Goal: Check status: Check status

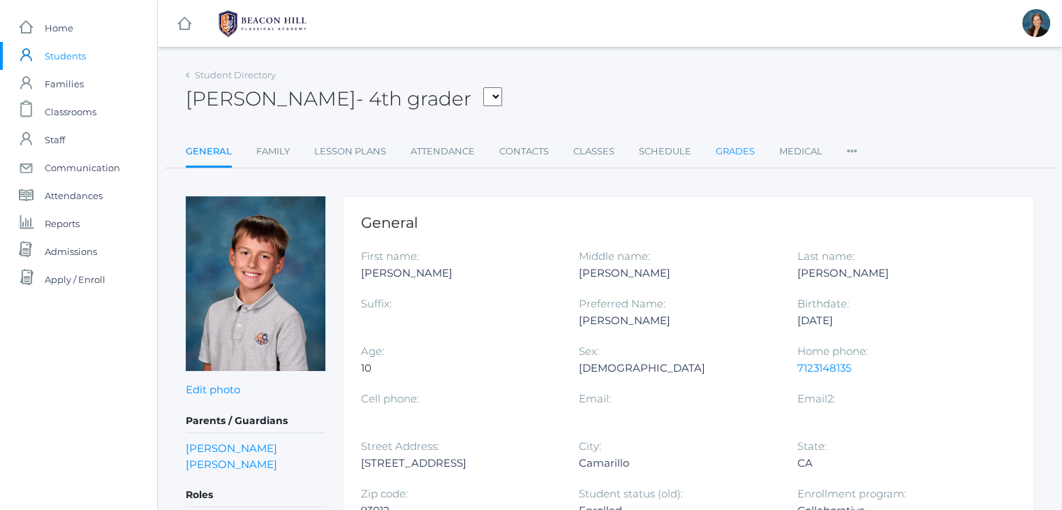
click at [724, 151] on link "Grades" at bounding box center [735, 152] width 39 height 28
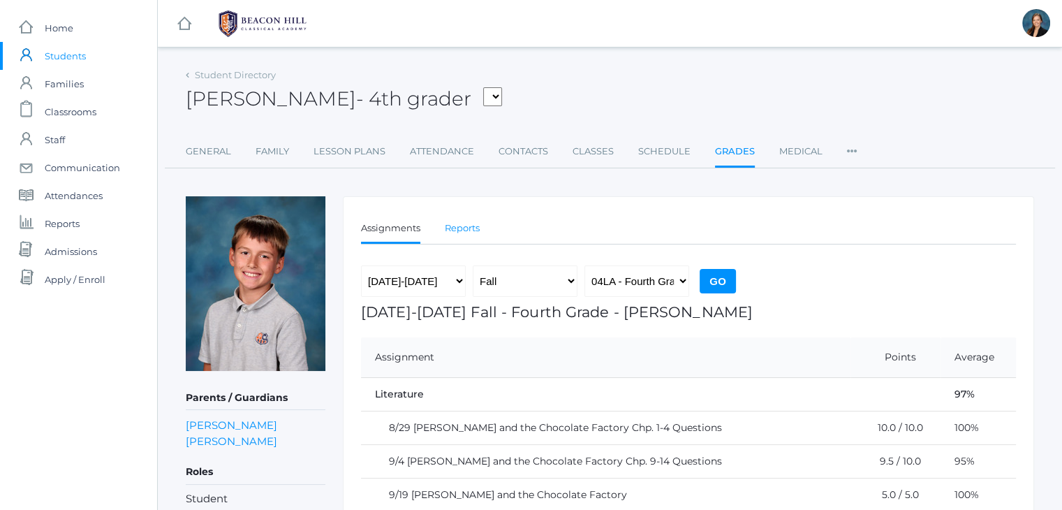
click at [451, 228] on link "Reports" at bounding box center [462, 228] width 35 height 28
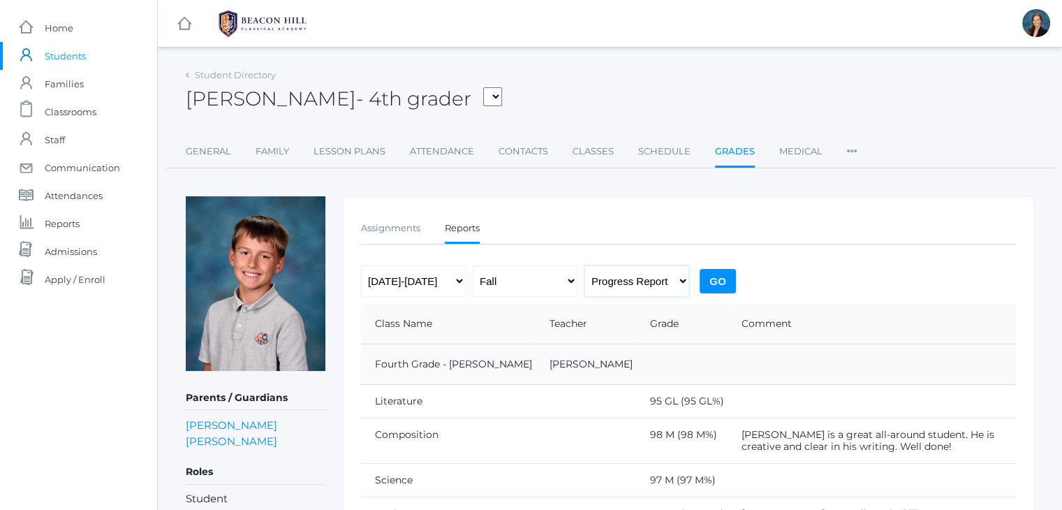
click at [679, 273] on select "Progress Report Report Card" at bounding box center [636, 280] width 105 height 31
select select "report"
click at [584, 265] on select "Progress Report Report Card" at bounding box center [636, 280] width 105 height 31
click at [724, 281] on input "Go" at bounding box center [717, 281] width 36 height 24
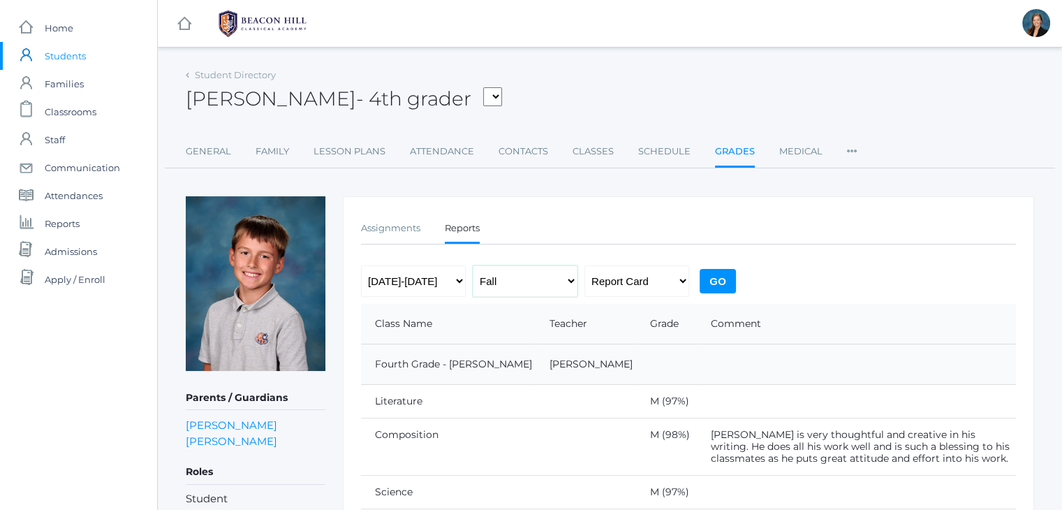
click at [514, 291] on select "Fall Spring" at bounding box center [525, 280] width 105 height 31
select select "2"
click at [473, 265] on select "Fall Spring" at bounding box center [525, 280] width 105 height 31
click at [720, 272] on input "Go" at bounding box center [717, 281] width 36 height 24
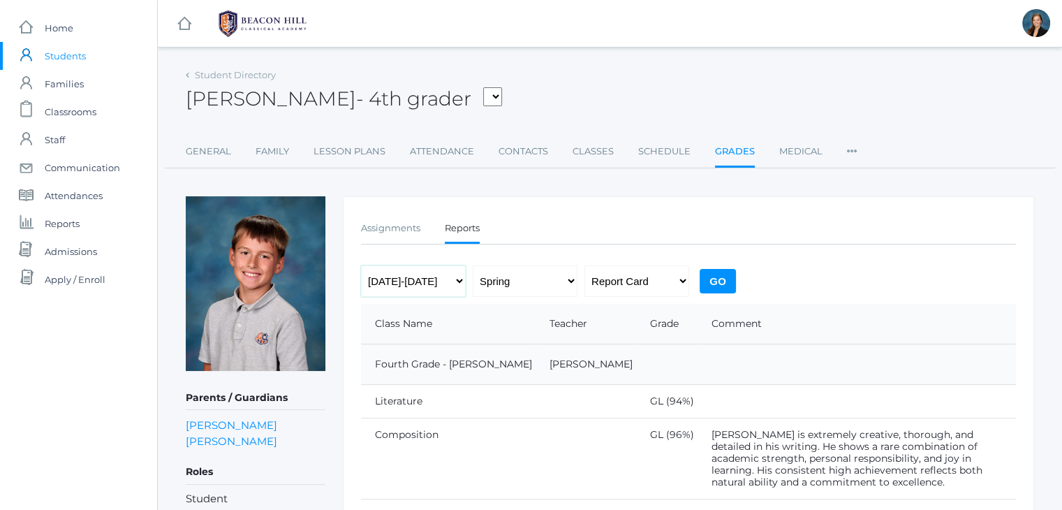
click at [413, 280] on select "[DATE]-[DATE] [DATE]-[DATE] [DATE]-[DATE] [DATE]-[DATE] [DATE]-[DATE] [DATE]-[D…" at bounding box center [413, 280] width 105 height 31
select select "[DATE]-[DATE]"
click at [361, 265] on select "[DATE]-[DATE] [DATE]-[DATE] [DATE]-[DATE] [DATE]-[DATE] [DATE]-[DATE] [DATE]-[D…" at bounding box center [413, 280] width 105 height 31
click at [713, 281] on input "Go" at bounding box center [717, 281] width 36 height 24
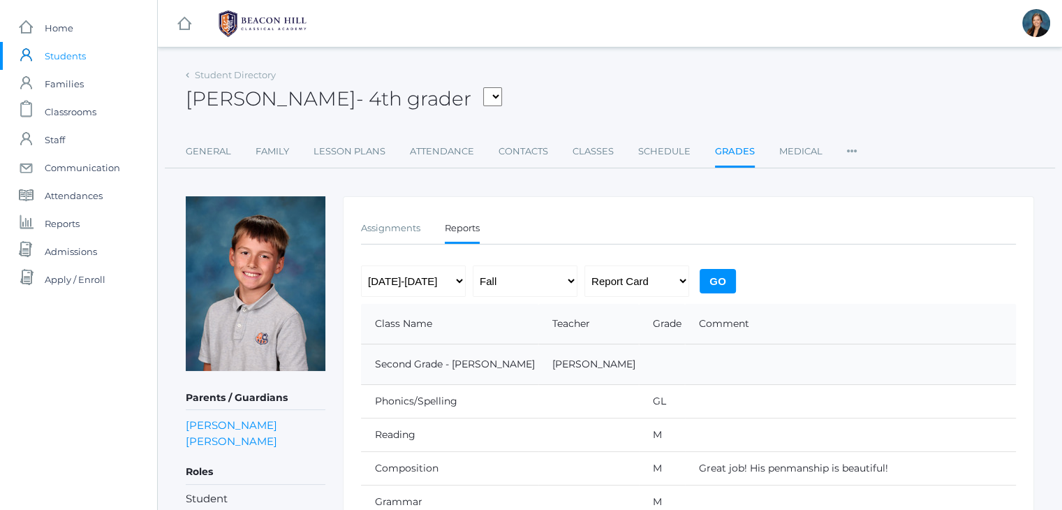
click at [57, 62] on span "Students" at bounding box center [65, 56] width 41 height 28
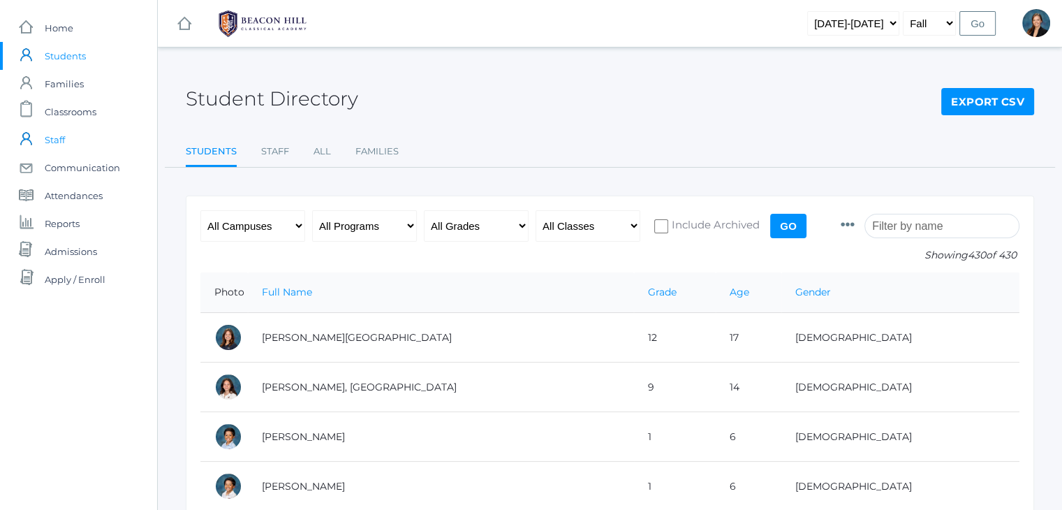
click at [61, 140] on span "Staff" at bounding box center [55, 140] width 20 height 28
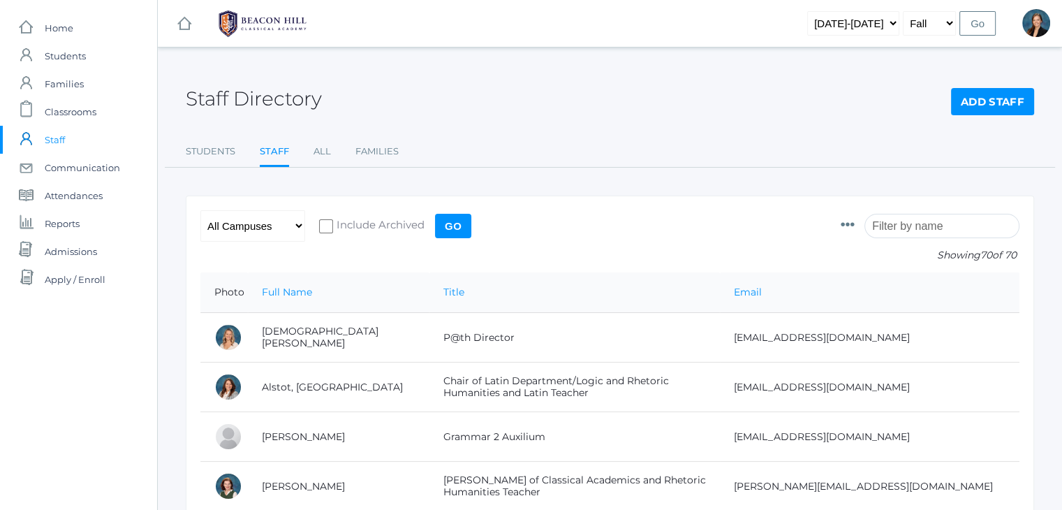
click at [903, 226] on input "search" at bounding box center [941, 226] width 155 height 24
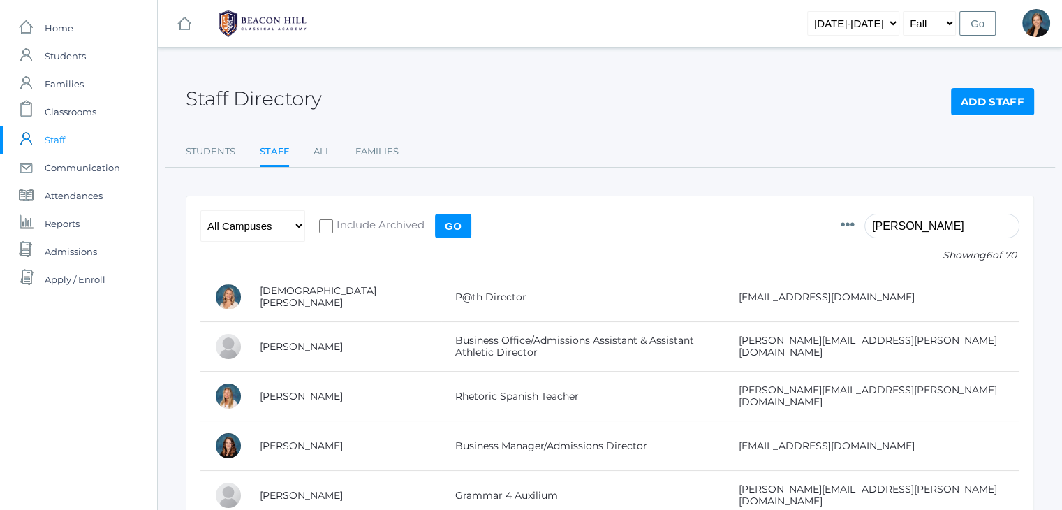
type input "heather"
click at [565, 92] on div "Staff Directory Add Staff" at bounding box center [610, 91] width 848 height 52
